Goal: Task Accomplishment & Management: Use online tool/utility

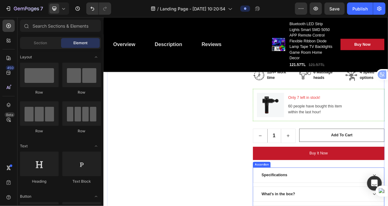
scroll to position [2760, 0]
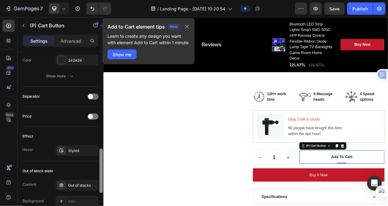
scroll to position [337, 0]
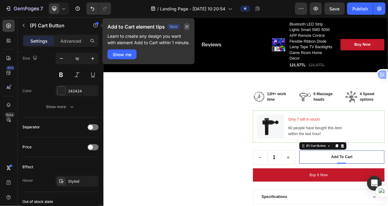
click at [186, 26] on icon "button" at bounding box center [186, 26] width 3 height 3
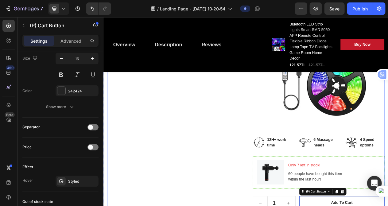
scroll to position [2699, 0]
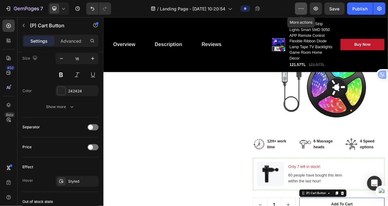
click at [300, 9] on icon "button" at bounding box center [301, 9] width 6 height 6
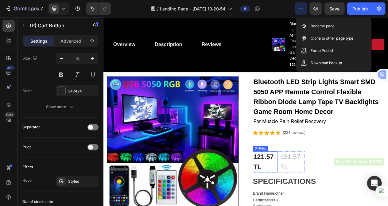
scroll to position [0, 0]
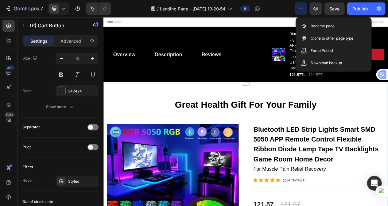
click at [314, 85] on div "Overview Button Description Button Reviews Button Row Product Images Bluetooth …" at bounding box center [287, 65] width 368 height 71
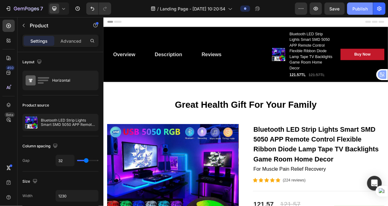
click at [362, 7] on div "Publish" at bounding box center [359, 9] width 15 height 6
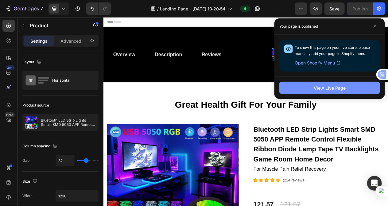
click at [351, 85] on button "View Live Page" at bounding box center [329, 88] width 101 height 12
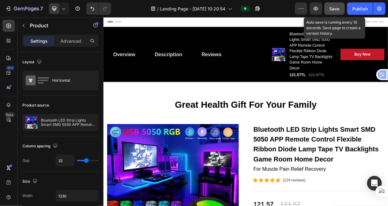
click at [335, 11] on span "Save" at bounding box center [334, 8] width 10 height 5
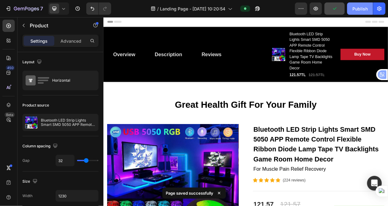
click at [359, 10] on div "Publish" at bounding box center [359, 9] width 15 height 6
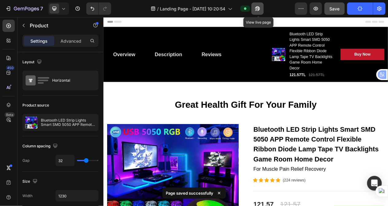
click at [258, 9] on icon "button" at bounding box center [257, 9] width 6 height 6
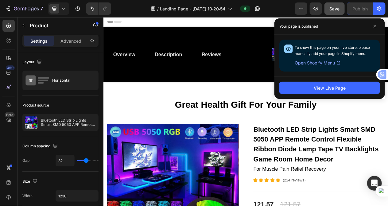
click at [322, 62] on span "Open Shopify Menu" at bounding box center [314, 62] width 40 height 7
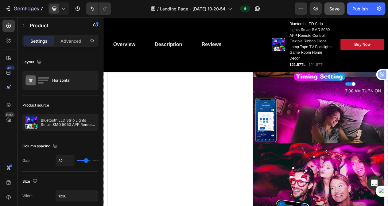
scroll to position [1349, 0]
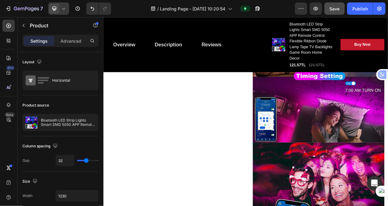
click at [51, 7] on span at bounding box center [54, 9] width 10 height 10
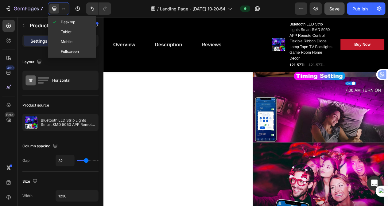
click at [109, 80] on div "Overview Button Description Button Reviews Button Row" at bounding box center [210, 52] width 204 height 61
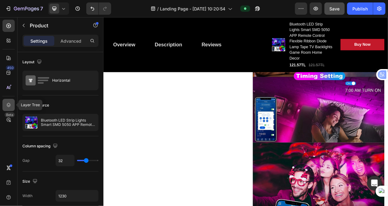
click at [10, 108] on icon at bounding box center [9, 105] width 6 height 6
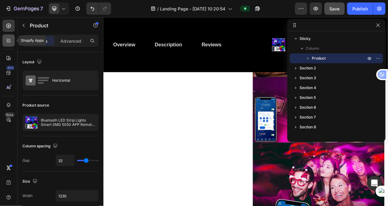
click at [6, 41] on icon at bounding box center [9, 40] width 6 height 6
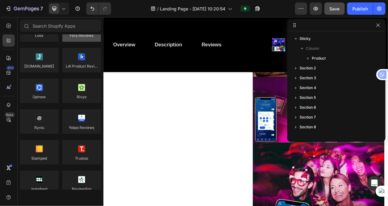
scroll to position [0, 0]
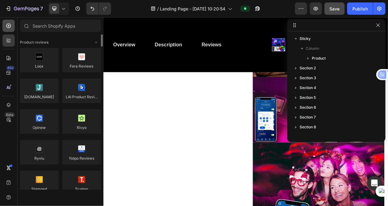
click at [7, 27] on icon at bounding box center [8, 26] width 5 height 5
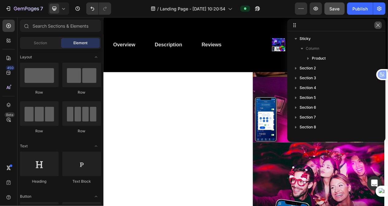
click at [377, 26] on icon "button" at bounding box center [377, 25] width 5 height 5
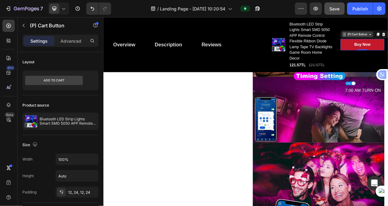
click at [278, 1] on div "7 / Landing Page - [DATE] 10:20:54 Preview Save Publish" at bounding box center [194, 8] width 388 height 17
click at [280, 4] on div "/ Landing Page - [DATE] 10:20:54" at bounding box center [205, 8] width 179 height 12
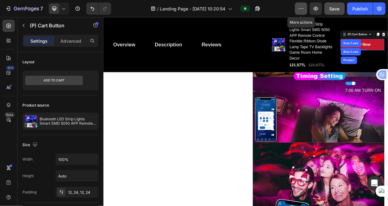
click at [301, 10] on icon "button" at bounding box center [301, 9] width 6 height 6
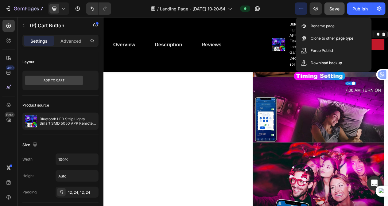
click at [275, 9] on div "/ Landing Page - [DATE] 10:20:54" at bounding box center [205, 8] width 179 height 12
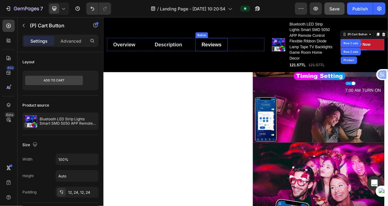
click at [234, 47] on link "Reviews" at bounding box center [243, 52] width 42 height 17
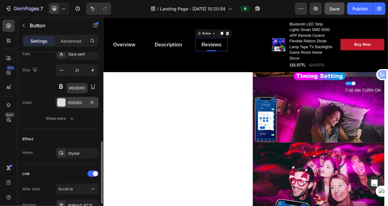
scroll to position [184, 0]
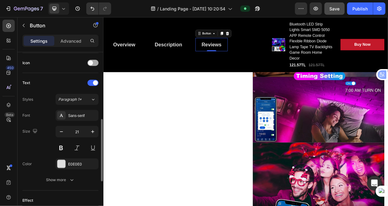
click at [93, 60] on div at bounding box center [92, 63] width 11 height 6
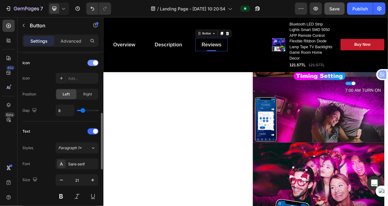
click at [93, 61] on span at bounding box center [95, 62] width 5 height 5
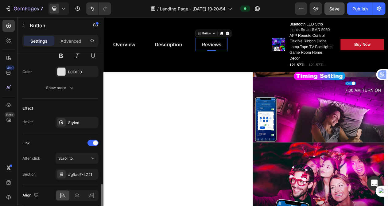
scroll to position [299, 0]
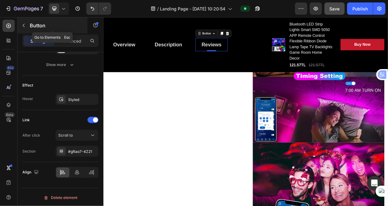
click at [24, 27] on icon "button" at bounding box center [23, 25] width 5 height 5
click at [0, 0] on icon at bounding box center [0, 0] width 0 height 0
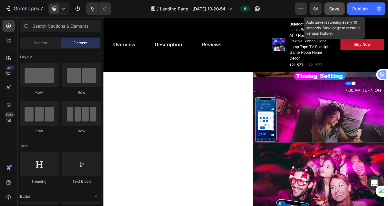
click at [327, 8] on button "Save" at bounding box center [334, 8] width 20 height 12
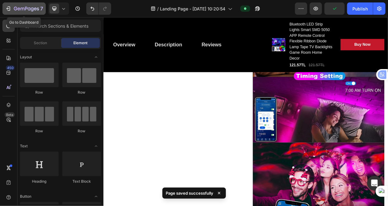
click at [10, 8] on icon "button" at bounding box center [8, 9] width 6 height 6
